Goal: Transaction & Acquisition: Purchase product/service

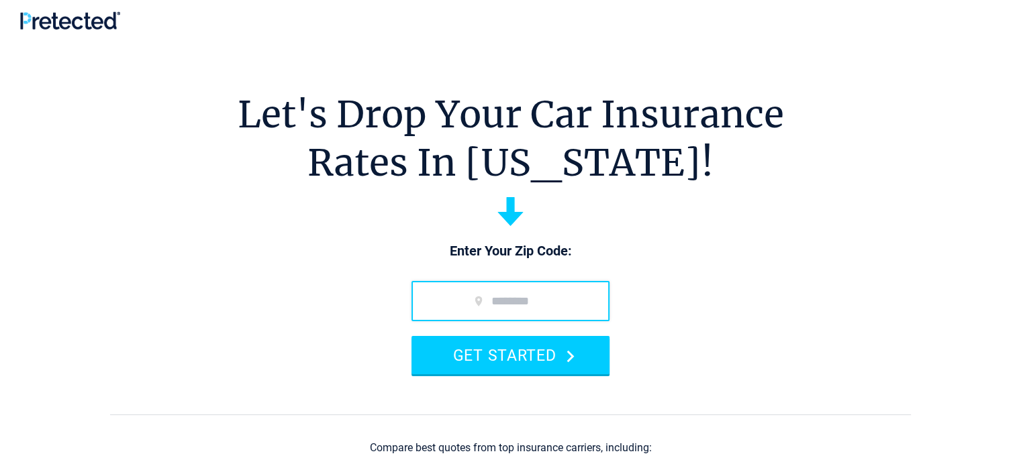
click at [500, 309] on input "zip code" at bounding box center [510, 301] width 198 height 40
type input "*****"
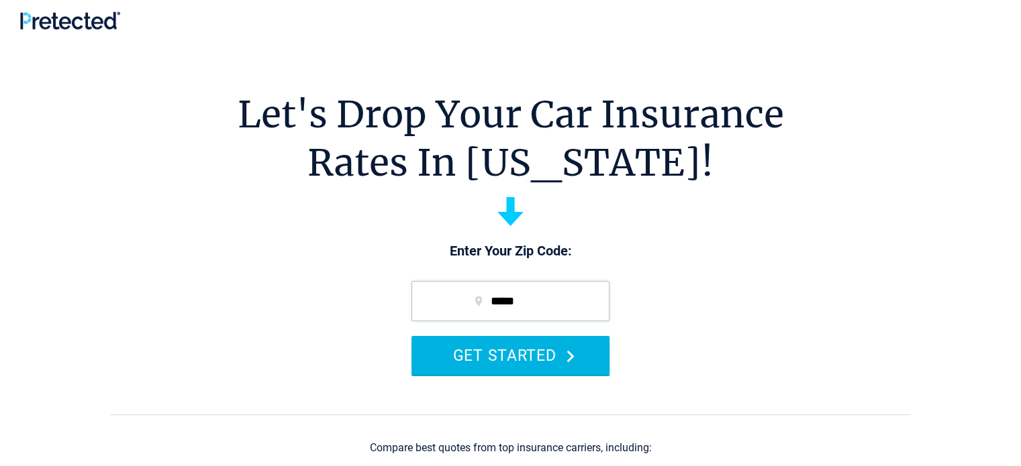
click at [509, 359] on button "GET STARTED" at bounding box center [510, 355] width 198 height 38
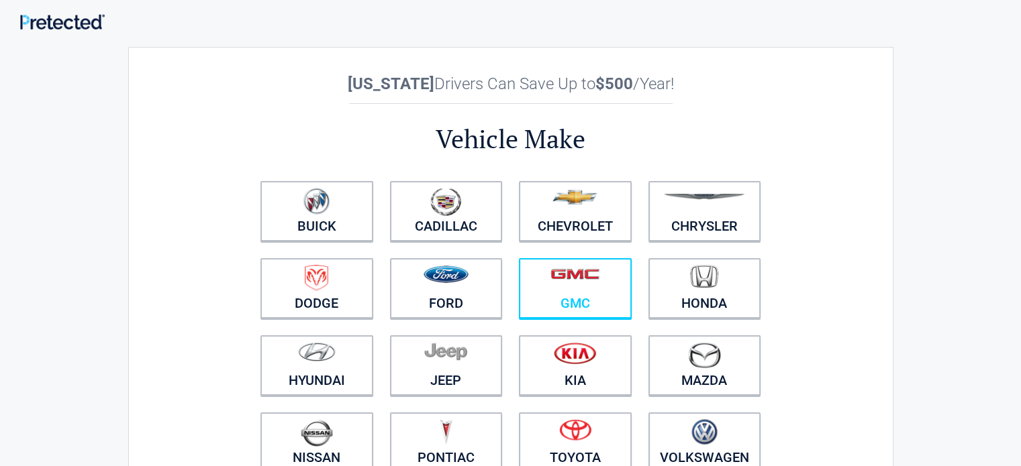
click at [588, 289] on figure at bounding box center [575, 280] width 97 height 30
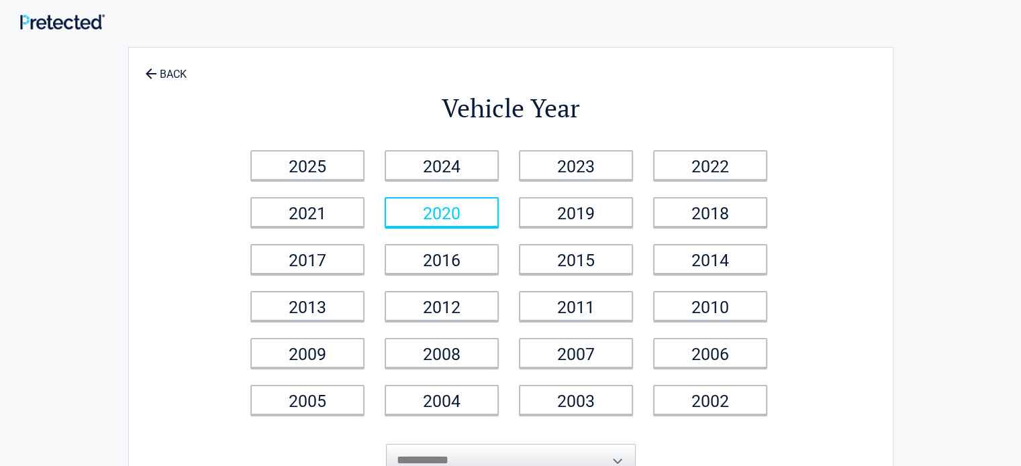
click at [479, 206] on link "2020" at bounding box center [442, 212] width 114 height 30
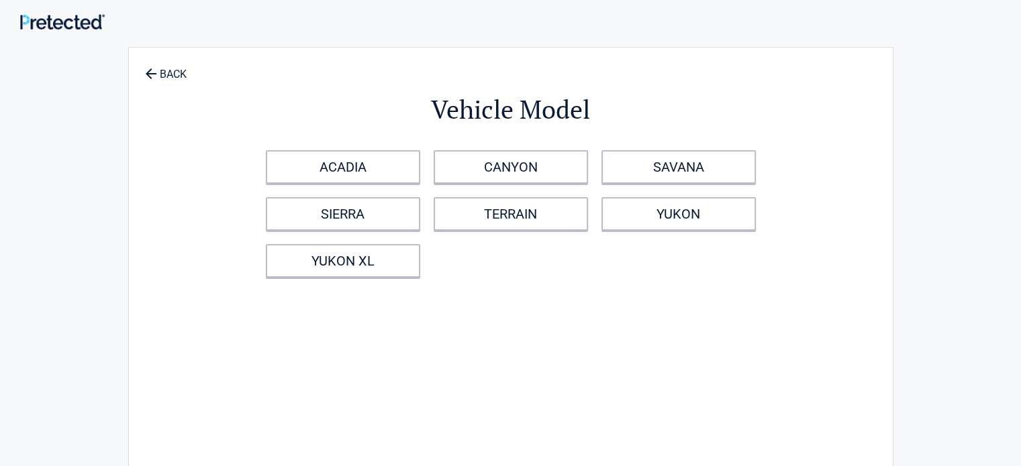
click at [479, 206] on link "TERRAIN" at bounding box center [511, 214] width 154 height 34
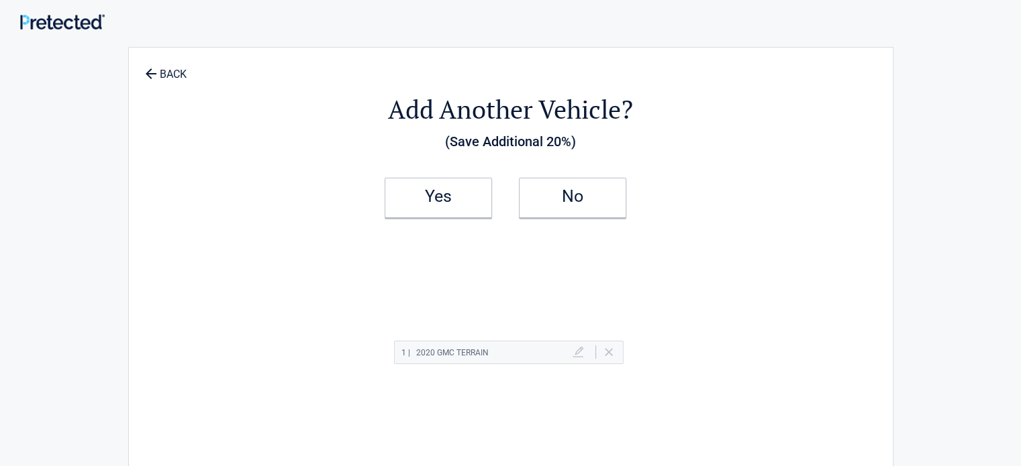
click at [479, 206] on link "Yes" at bounding box center [438, 198] width 107 height 40
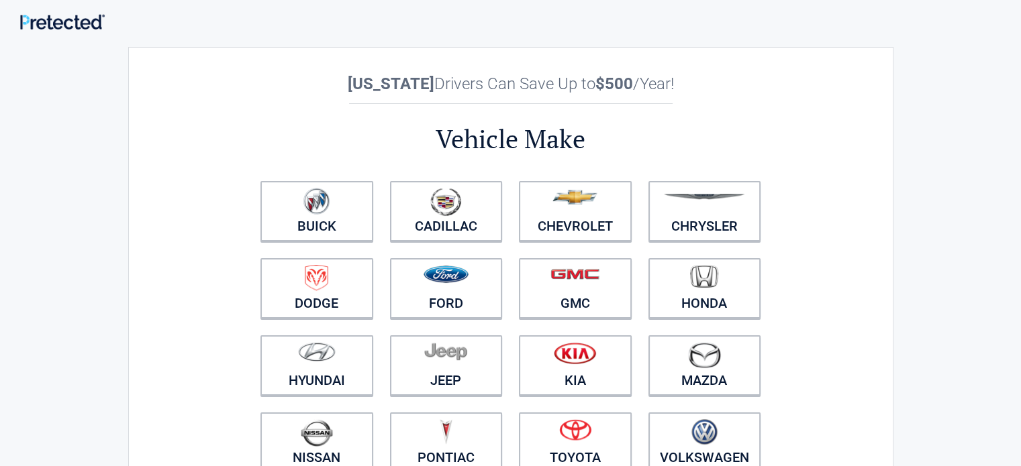
click at [479, 206] on figure at bounding box center [446, 203] width 97 height 30
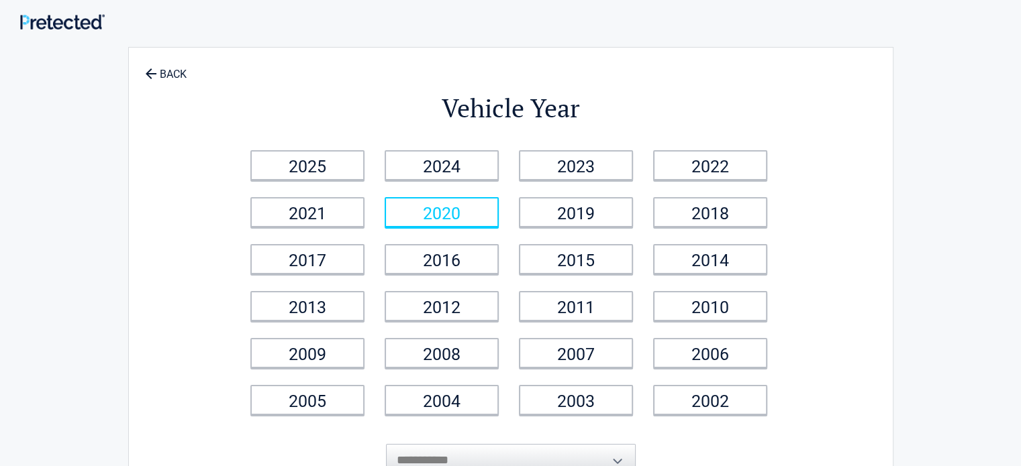
click at [479, 206] on link "2020" at bounding box center [442, 212] width 114 height 30
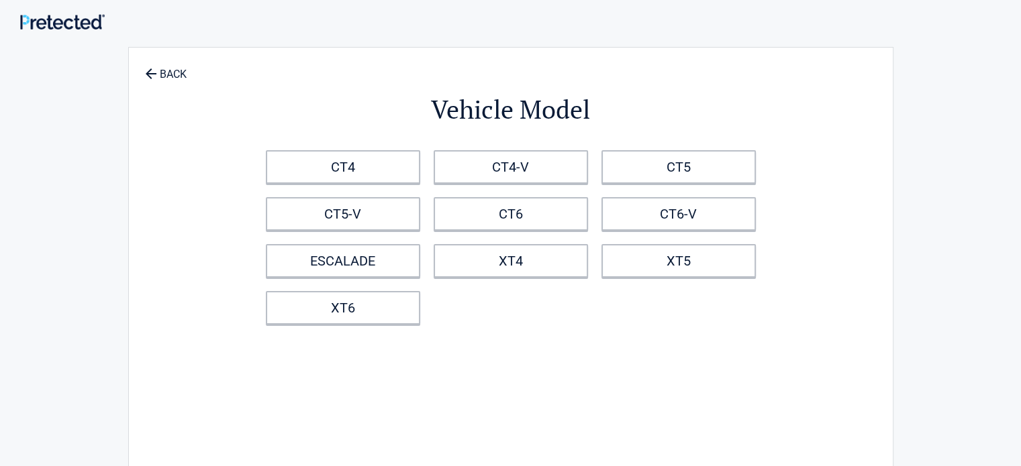
click at [479, 206] on link "CT6" at bounding box center [511, 214] width 154 height 34
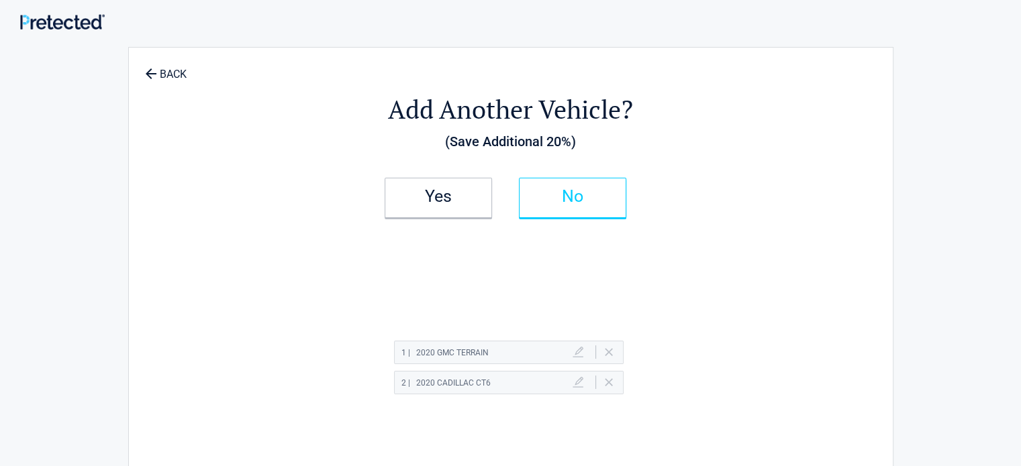
click at [576, 211] on link "No" at bounding box center [572, 198] width 107 height 40
